Goal: Information Seeking & Learning: Learn about a topic

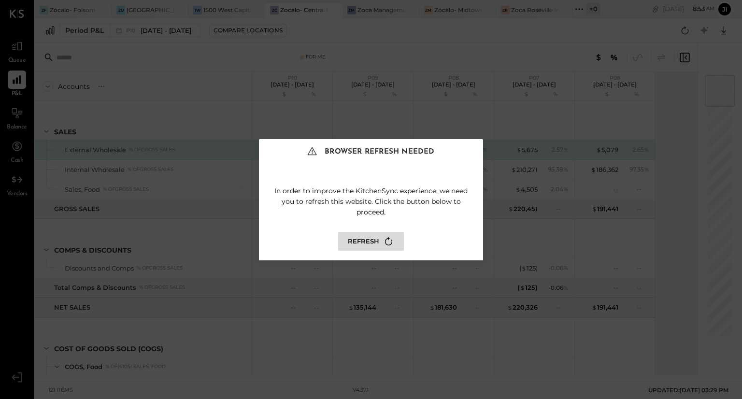
click at [363, 238] on button "Refresh" at bounding box center [371, 241] width 66 height 19
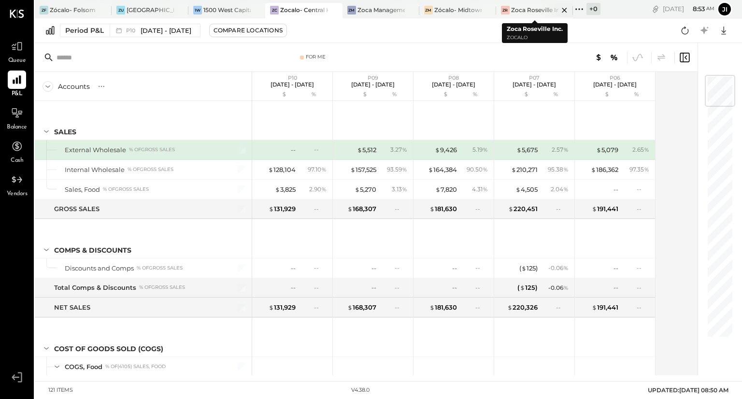
click at [529, 14] on div "ZR Zoca Roseville Inc." at bounding box center [534, 10] width 77 height 15
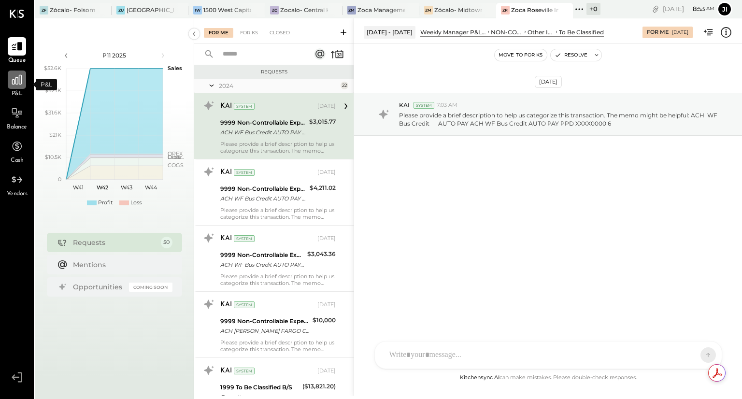
click at [15, 81] on icon at bounding box center [17, 80] width 10 height 10
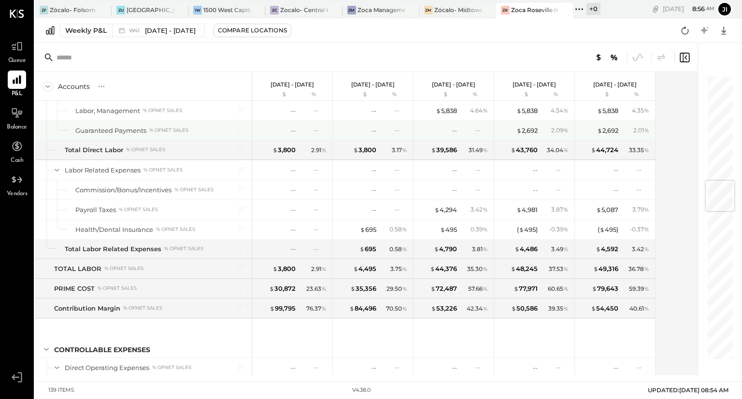
scroll to position [887, 0]
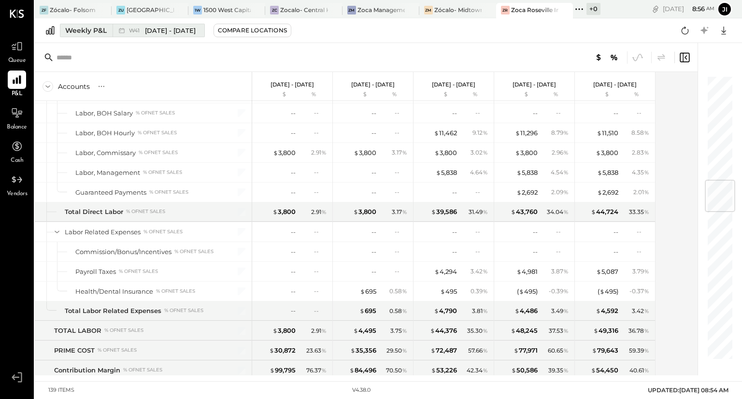
click at [159, 33] on span "[DATE] - [DATE]" at bounding box center [170, 30] width 51 height 9
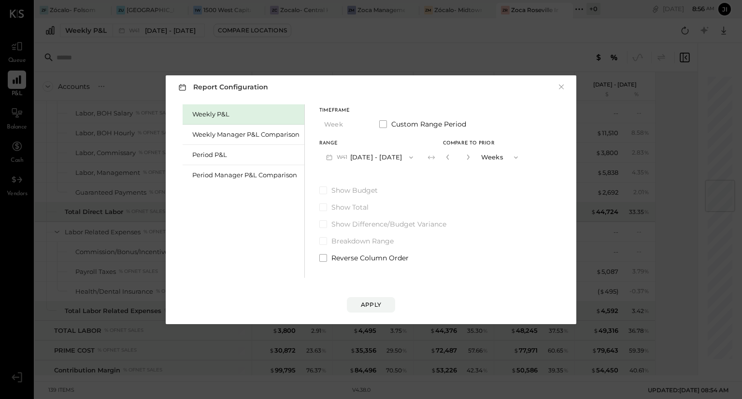
click at [375, 157] on button "W41 [DATE] - [DATE]" at bounding box center [369, 157] width 101 height 18
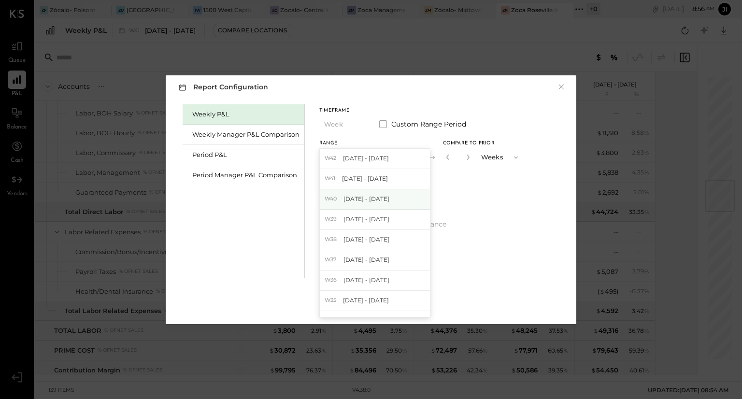
click at [373, 195] on span "[DATE] - [DATE]" at bounding box center [367, 199] width 46 height 8
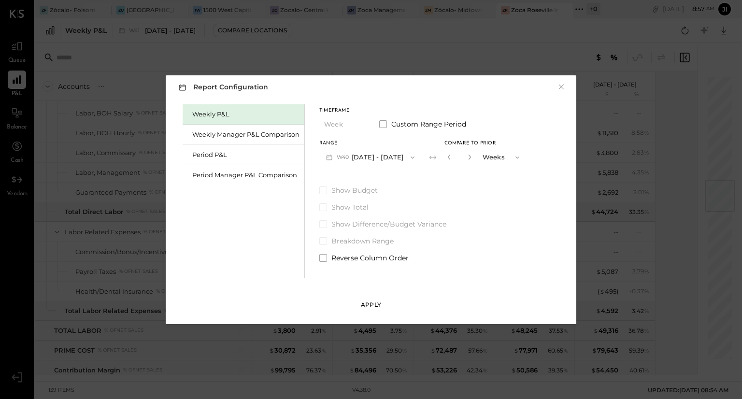
click at [377, 302] on div "Apply" at bounding box center [371, 305] width 20 height 8
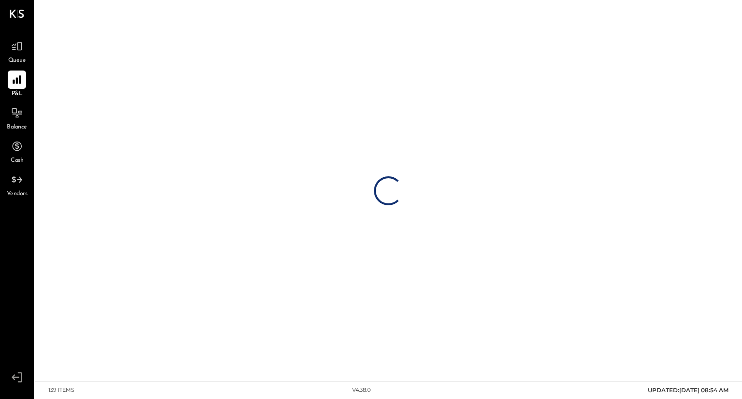
click at [377, 302] on div "Loading…" at bounding box center [388, 190] width 707 height 381
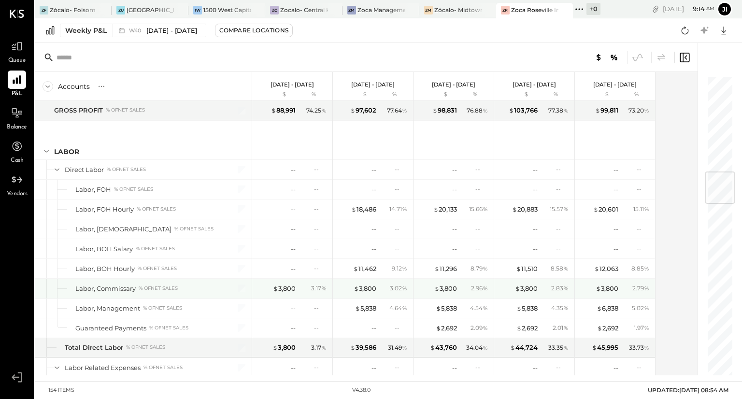
scroll to position [814, 0]
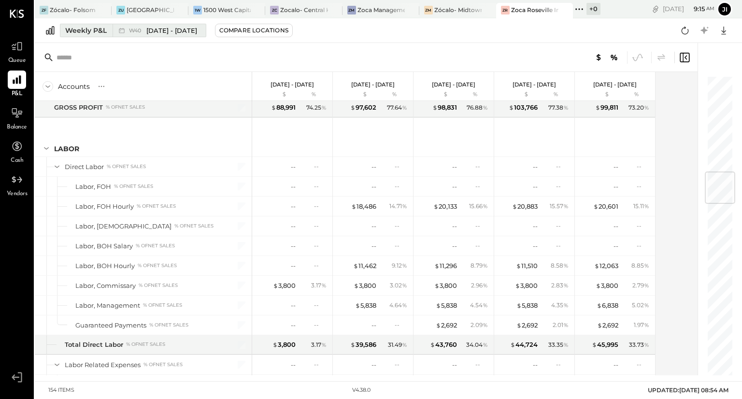
click at [197, 29] on span "[DATE] - [DATE]" at bounding box center [171, 30] width 51 height 9
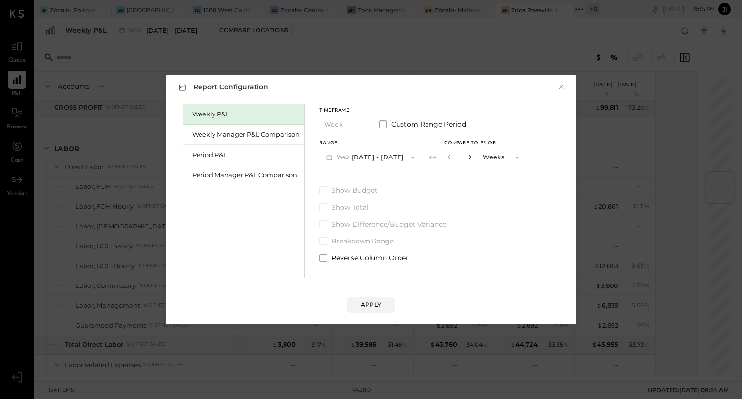
click at [473, 155] on icon "button" at bounding box center [470, 157] width 6 height 6
type input "*"
click at [368, 305] on div "Apply" at bounding box center [371, 305] width 20 height 8
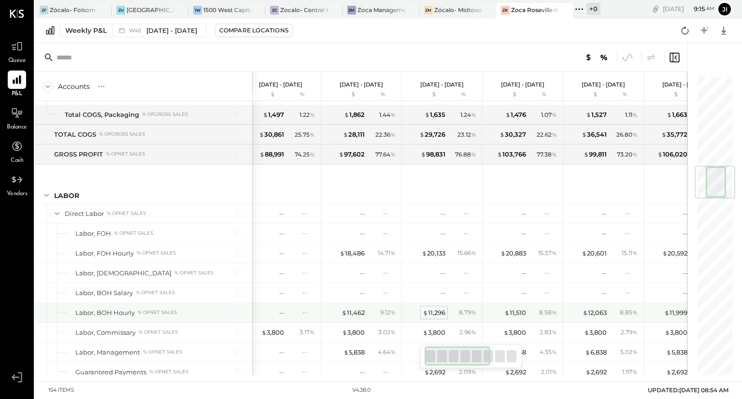
scroll to position [0, 11]
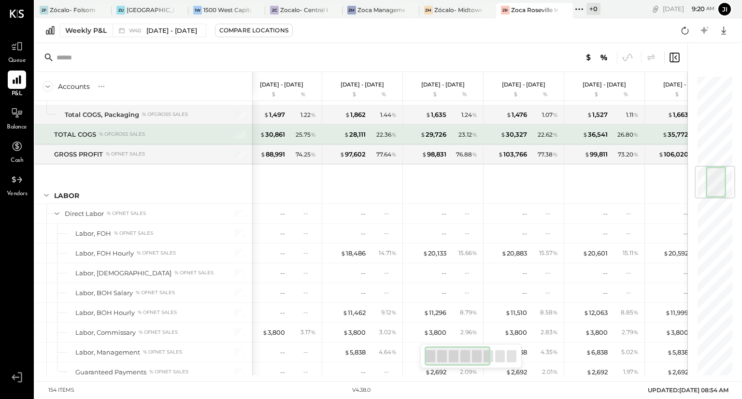
click at [344, 125] on div "$ 28,111 22.36 %" at bounding box center [363, 134] width 72 height 19
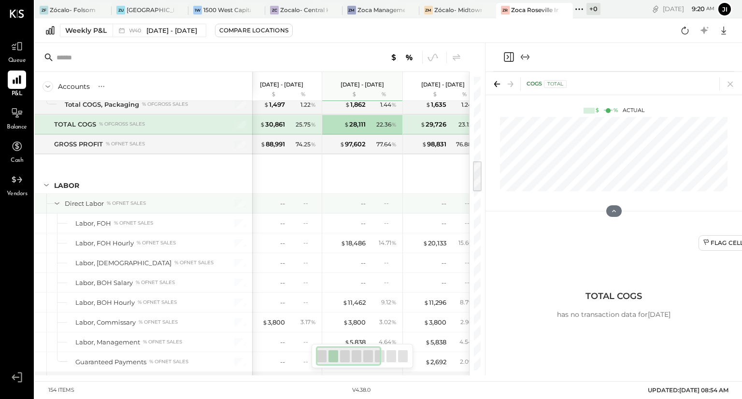
scroll to position [777, 0]
click at [727, 87] on icon at bounding box center [731, 84] width 14 height 14
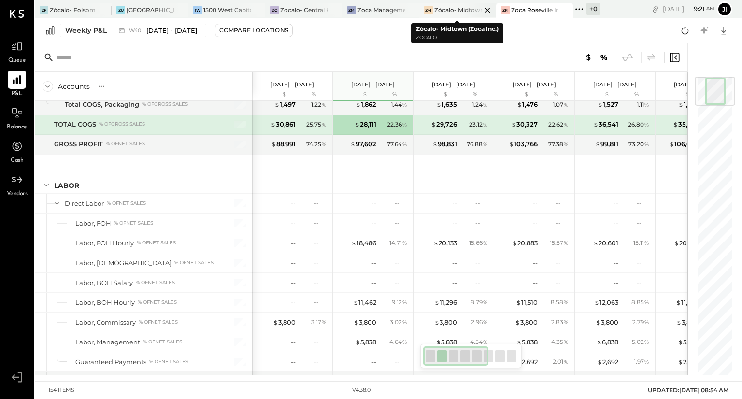
click at [438, 9] on div "Zócalo- Midtown (Zoca Inc.)" at bounding box center [457, 10] width 47 height 8
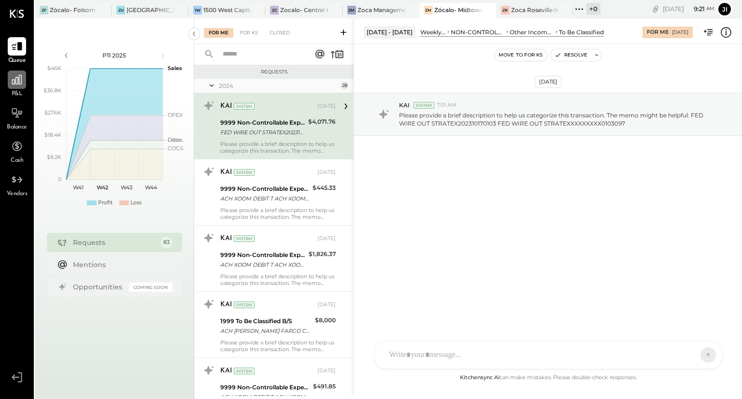
click at [18, 78] on icon at bounding box center [17, 79] width 13 height 13
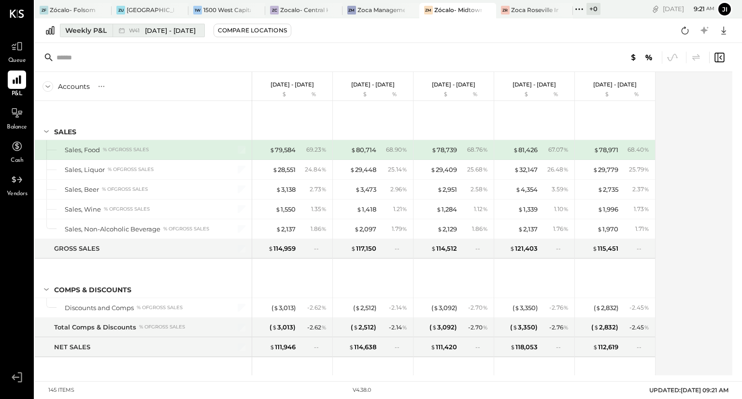
click at [91, 32] on div "Weekly P&L" at bounding box center [86, 31] width 42 height 10
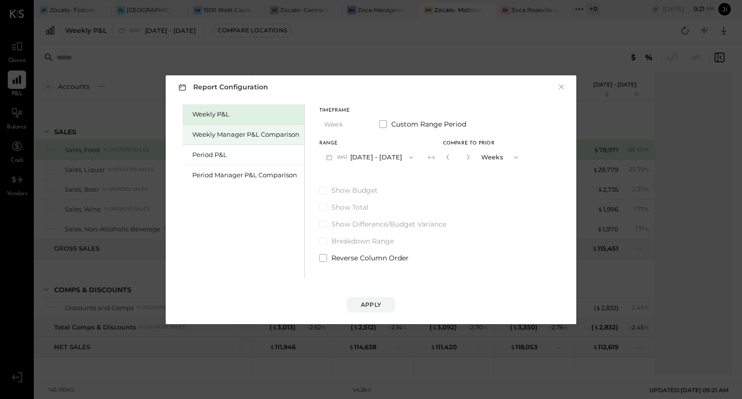
click at [217, 131] on div "Weekly Manager P&L Comparison" at bounding box center [245, 134] width 107 height 9
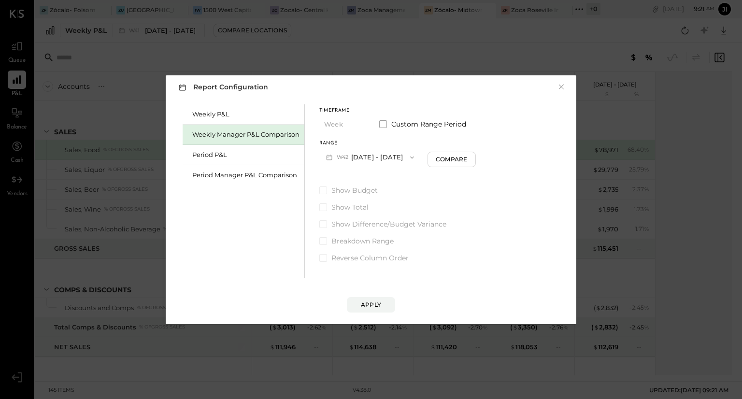
click at [221, 139] on div "Weekly Manager P&L Comparison" at bounding box center [244, 135] width 122 height 20
click at [375, 157] on button "W42 [DATE] - [DATE]" at bounding box center [369, 157] width 101 height 18
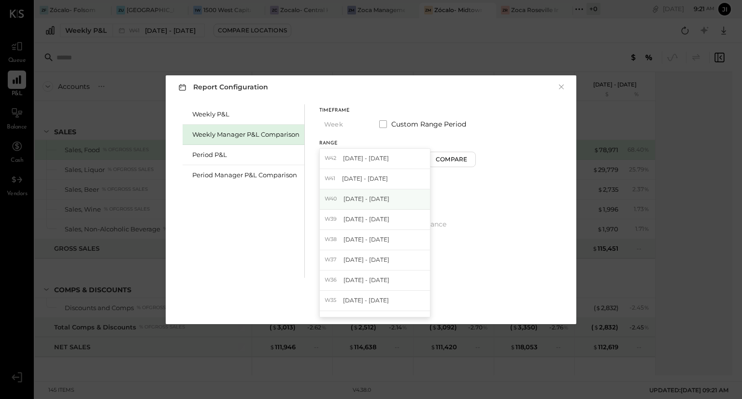
click at [373, 197] on span "[DATE] - [DATE]" at bounding box center [367, 199] width 46 height 8
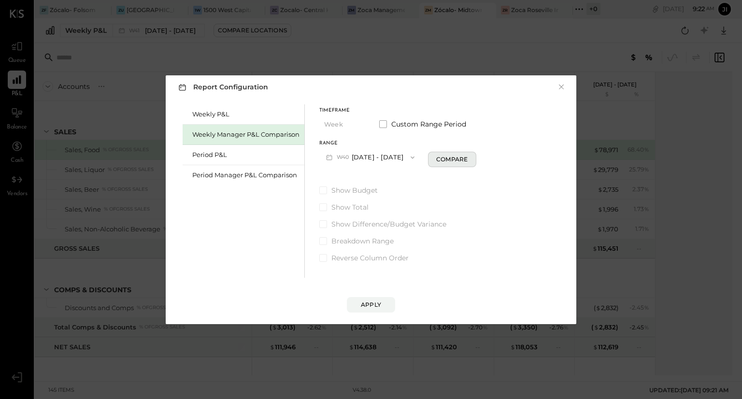
click at [445, 158] on button "Compare" at bounding box center [452, 159] width 48 height 15
click at [473, 159] on icon "button" at bounding box center [470, 157] width 6 height 6
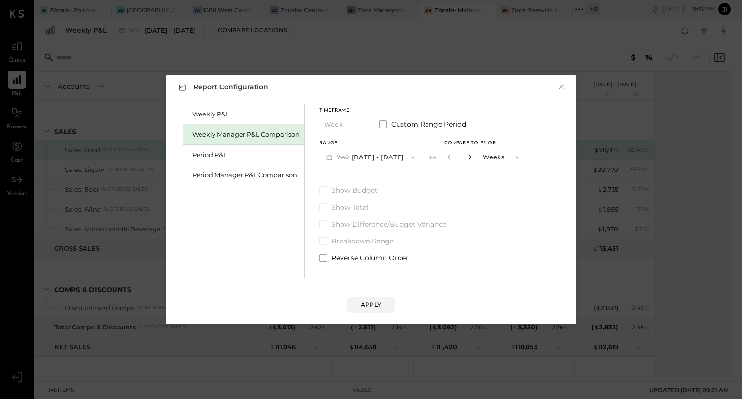
click at [473, 159] on icon "button" at bounding box center [470, 157] width 6 height 6
type input "*"
click at [375, 302] on div "Apply" at bounding box center [371, 305] width 20 height 8
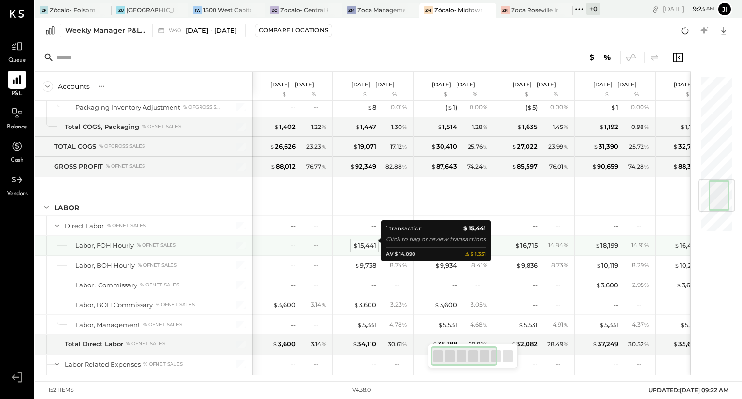
click at [367, 242] on div "$ 15,441" at bounding box center [365, 245] width 24 height 9
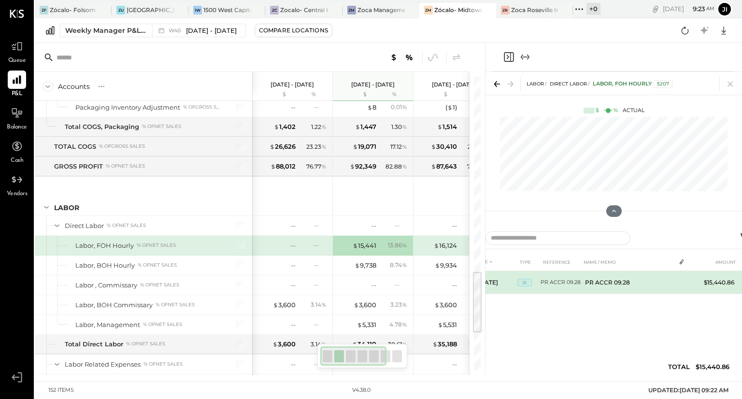
click at [571, 284] on td "PR ACCR 09.28" at bounding box center [561, 282] width 41 height 23
click at [713, 283] on td "$15,440.86" at bounding box center [719, 282] width 38 height 23
click at [663, 287] on td "PR ACCR 09.28" at bounding box center [628, 282] width 95 height 23
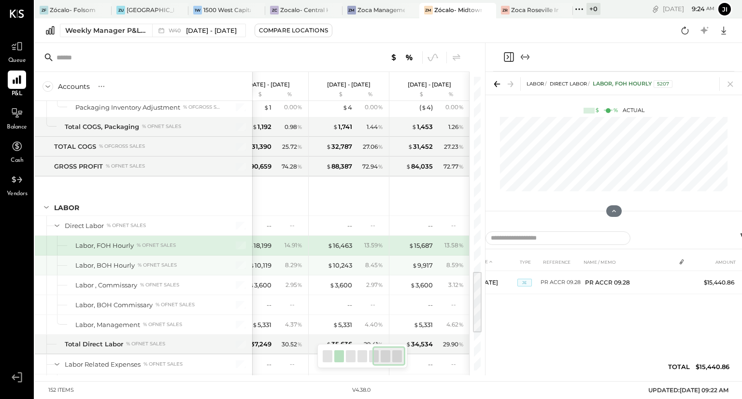
scroll to position [0, 346]
click at [731, 84] on icon at bounding box center [731, 84] width 14 height 14
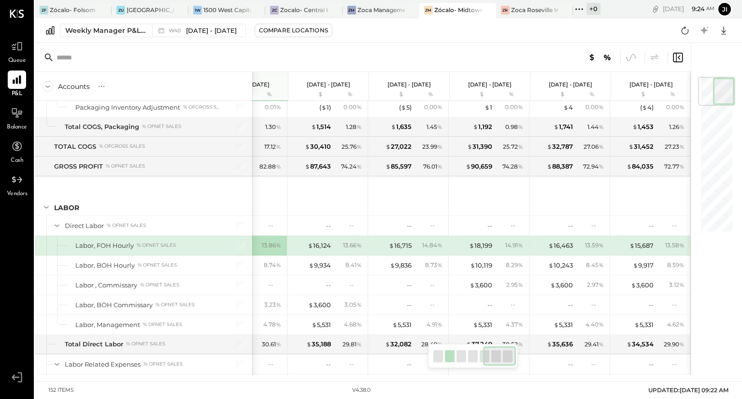
scroll to position [0, 125]
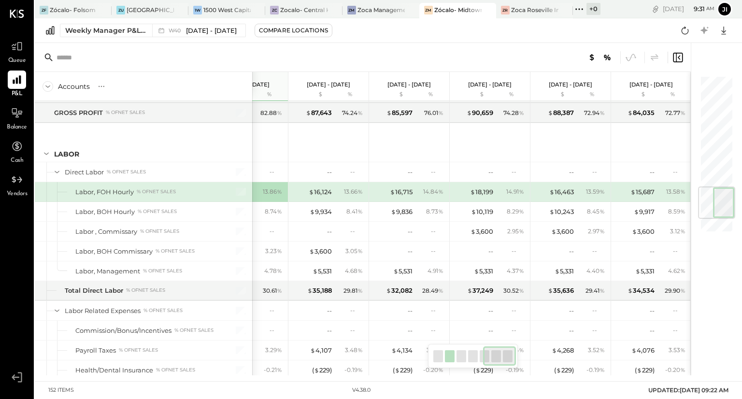
scroll to position [955, 0]
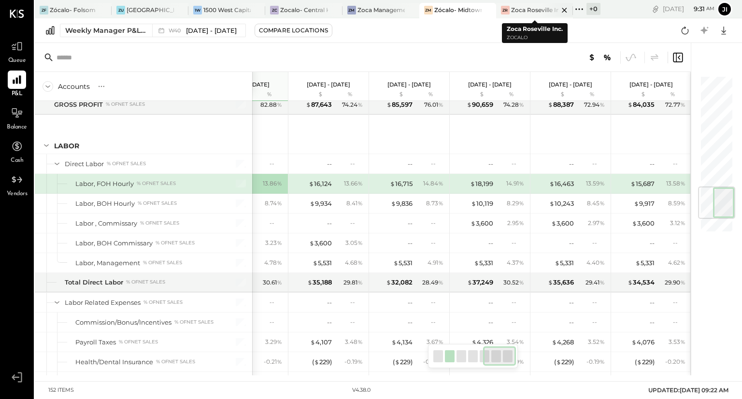
click at [532, 8] on div "Zoca Roseville Inc." at bounding box center [534, 10] width 47 height 8
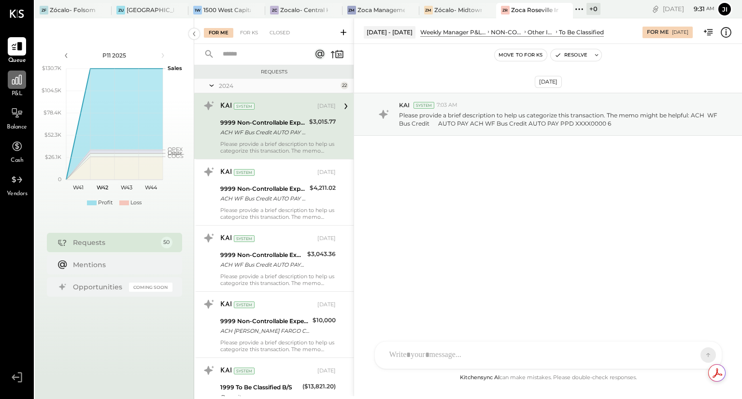
click at [19, 74] on icon at bounding box center [17, 79] width 13 height 13
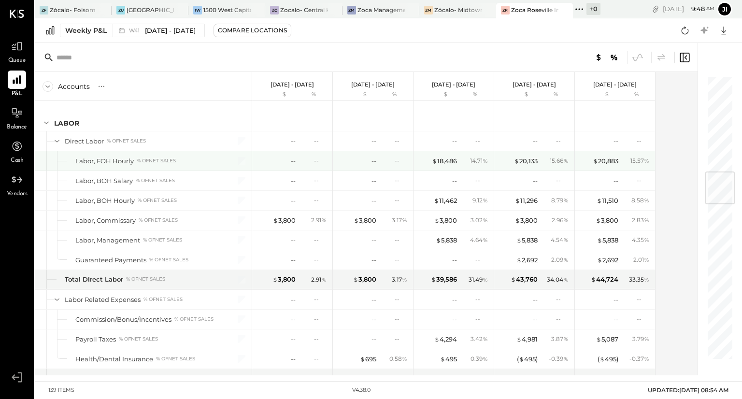
scroll to position [819, 0]
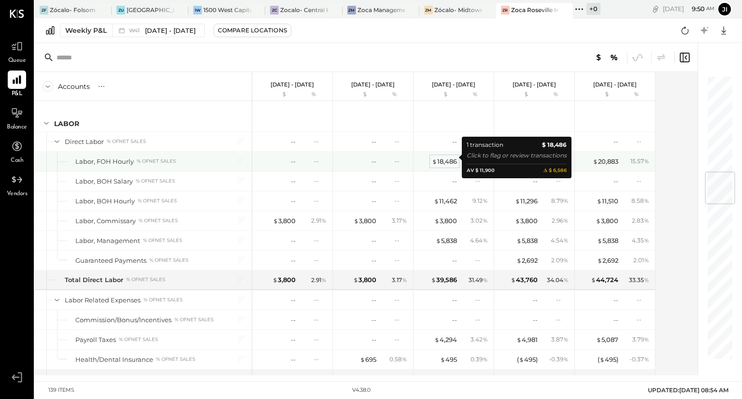
click at [441, 157] on div "$ 18,486" at bounding box center [444, 161] width 25 height 9
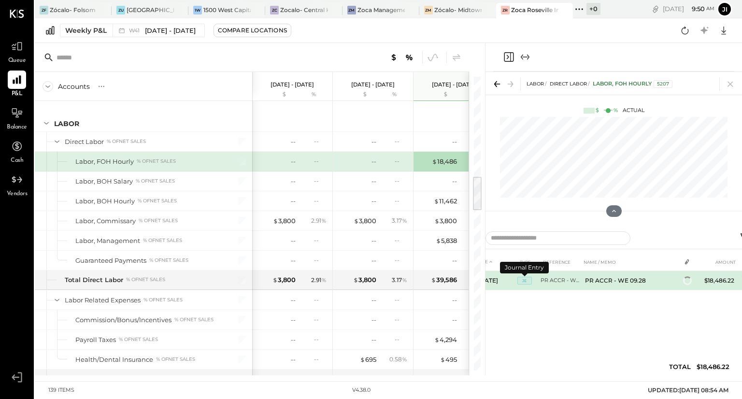
click at [525, 282] on span "JE" at bounding box center [525, 281] width 14 height 8
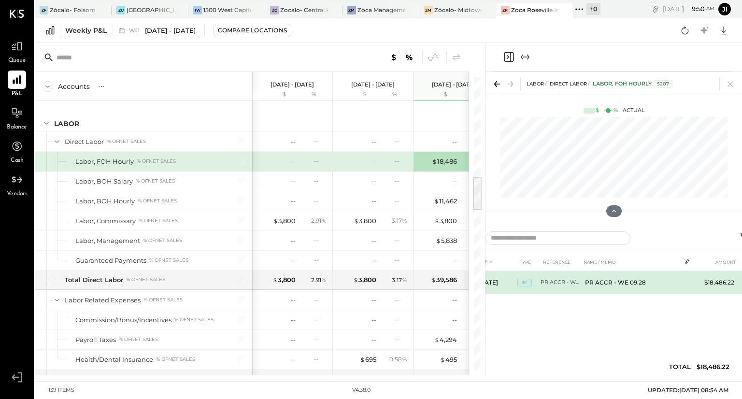
click at [592, 283] on td "PR ACCR - WE 09.28" at bounding box center [631, 282] width 100 height 23
click at [712, 281] on td "$18,486.22" at bounding box center [720, 282] width 38 height 23
click at [634, 282] on td "PR ACCR - WE 09.28" at bounding box center [631, 282] width 100 height 23
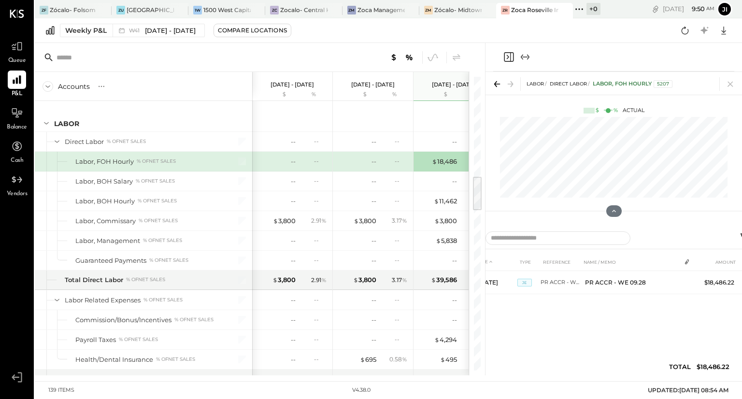
click at [685, 260] on icon at bounding box center [687, 262] width 8 height 8
